Goal: Navigation & Orientation: Find specific page/section

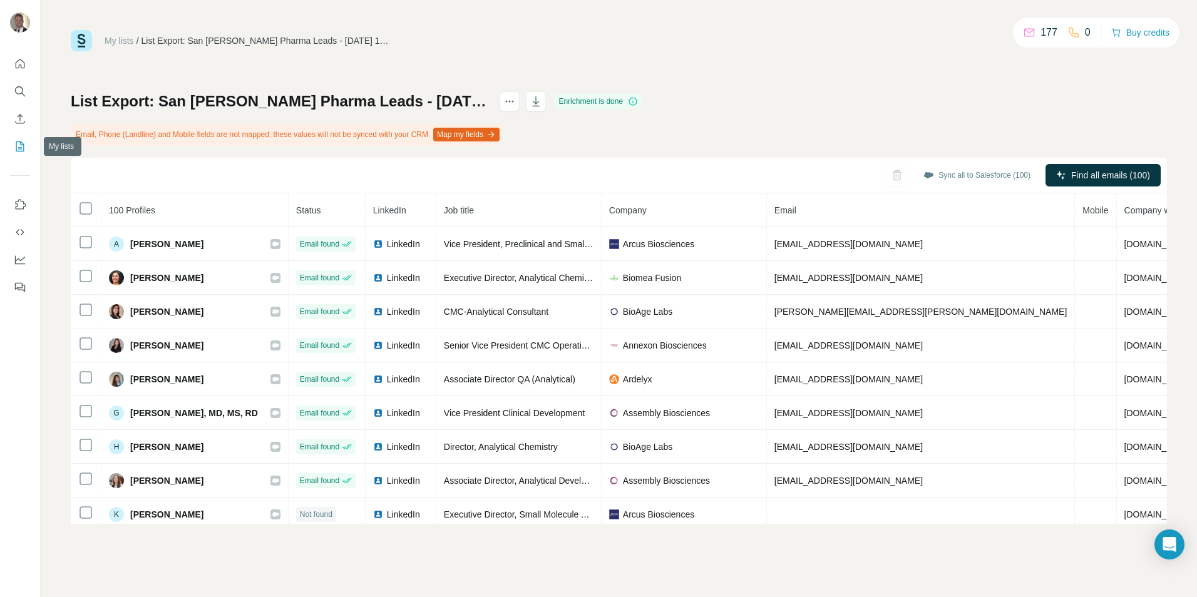
click at [18, 145] on icon "My lists" at bounding box center [20, 146] width 13 height 13
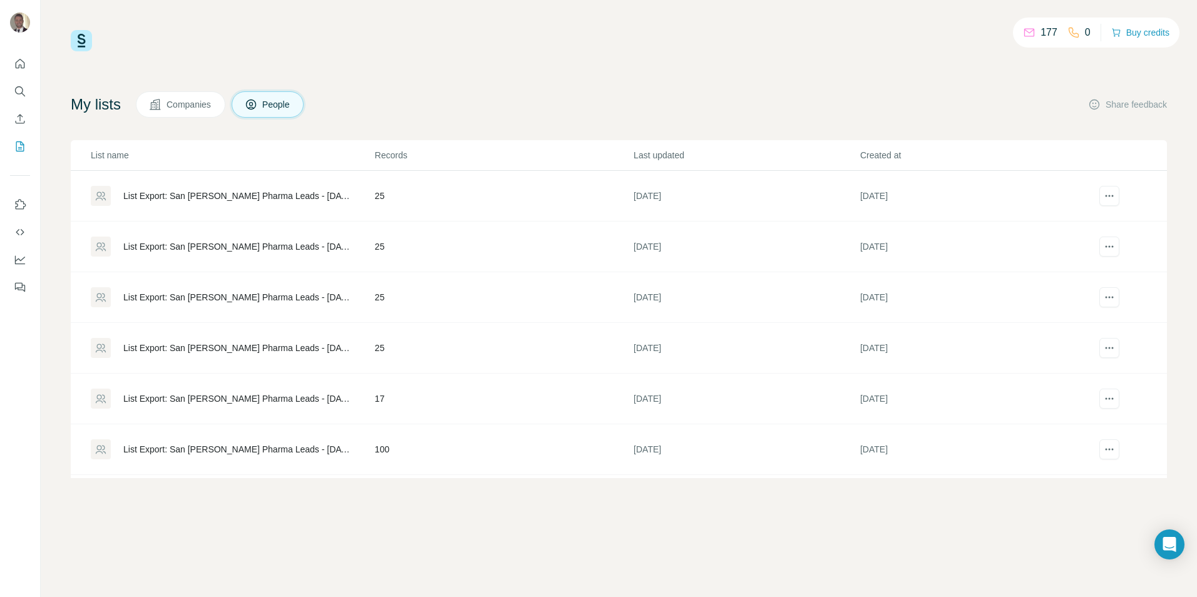
click at [202, 107] on span "Companies" at bounding box center [190, 104] width 46 height 13
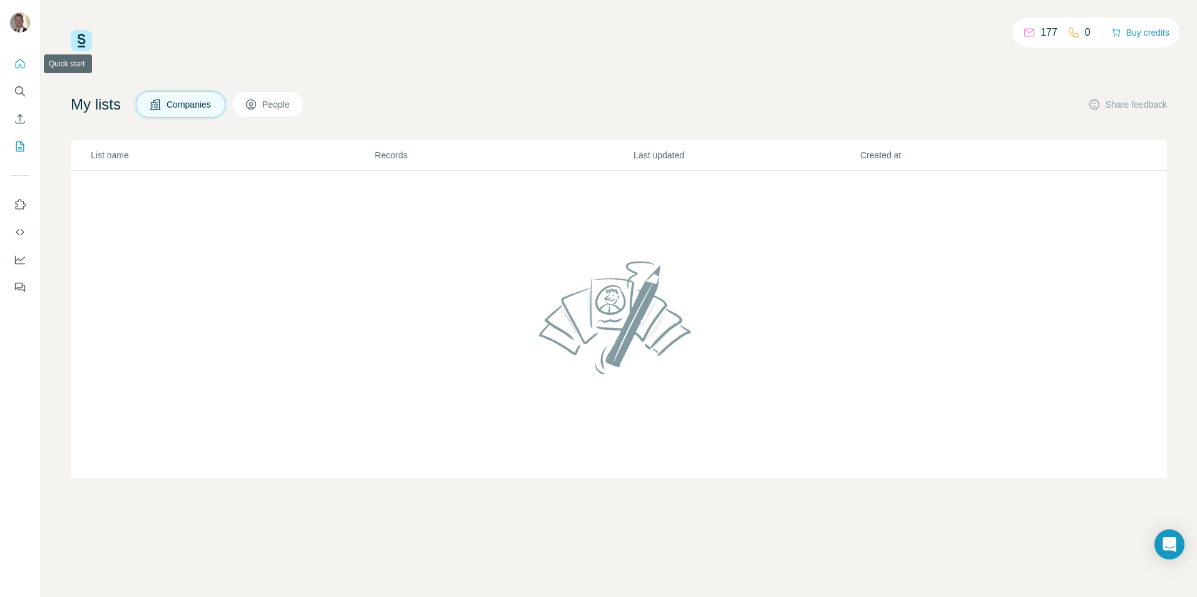
click at [21, 67] on icon "Quick start" at bounding box center [20, 63] width 9 height 9
